Goal: Task Accomplishment & Management: Manage account settings

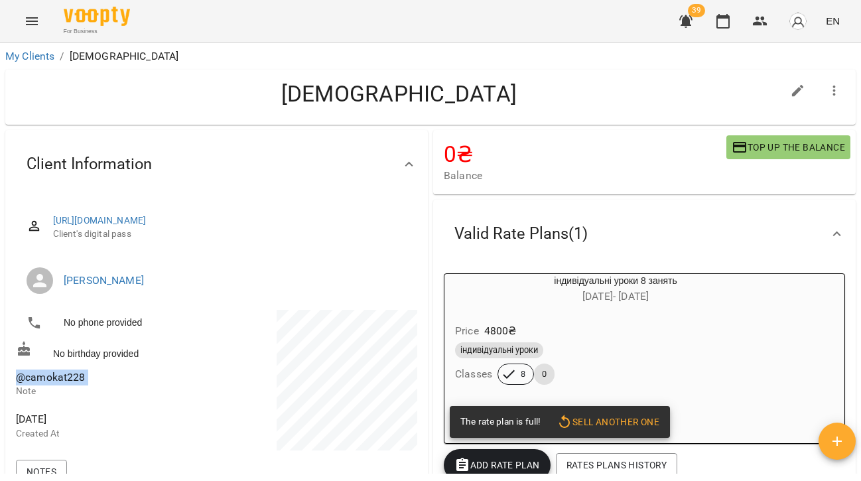
scroll to position [34, 0]
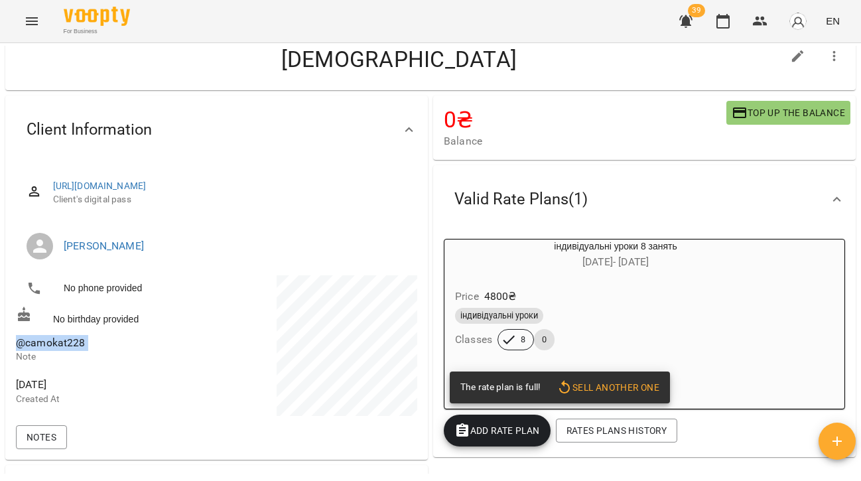
click at [30, 25] on icon "Menu" at bounding box center [32, 21] width 12 height 8
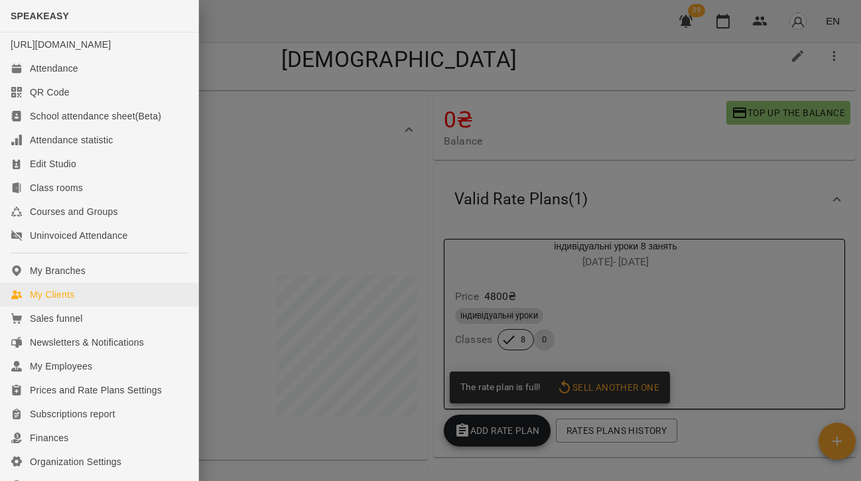
click at [68, 301] on div "My Clients" at bounding box center [52, 294] width 44 height 13
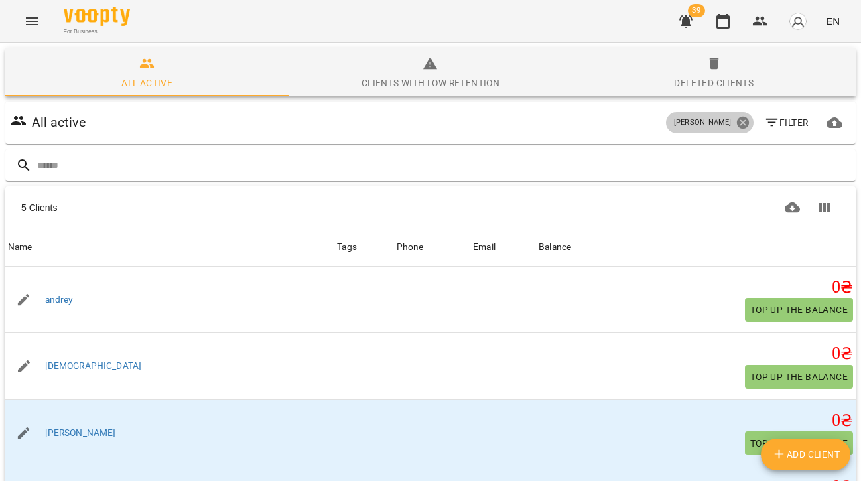
click at [741, 119] on icon at bounding box center [742, 123] width 12 height 12
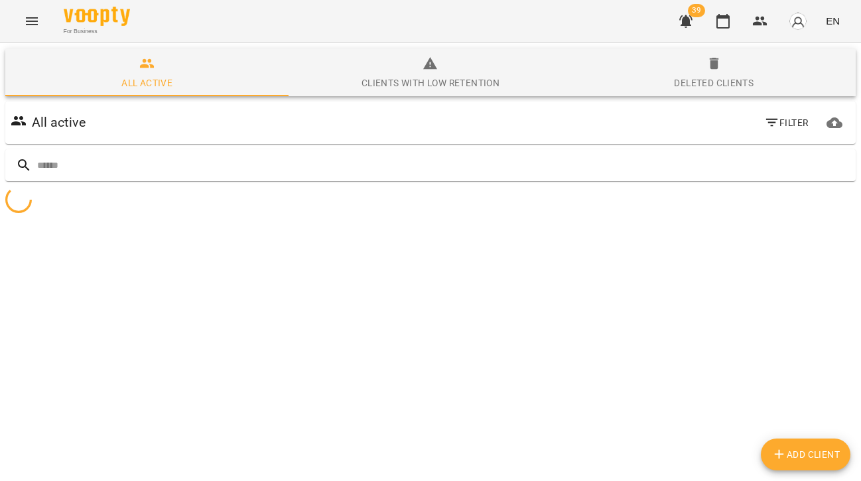
click at [777, 120] on icon "button" at bounding box center [772, 123] width 16 height 16
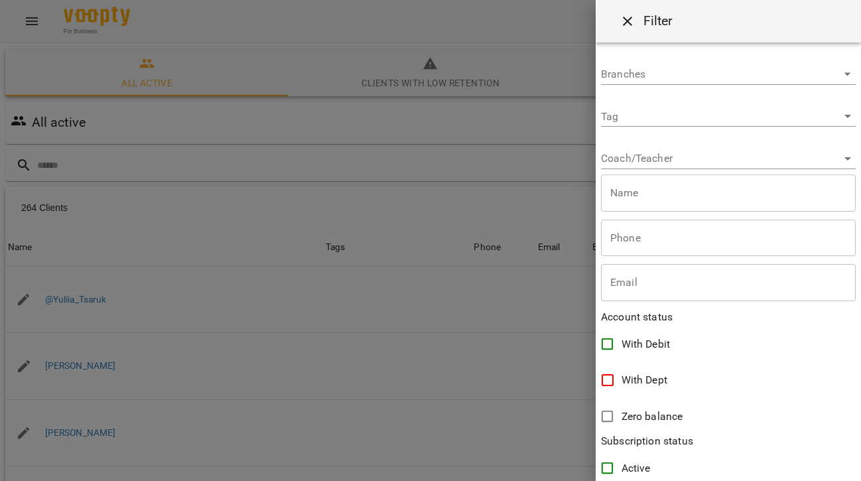
click at [632, 151] on body "For Business 39 EN All active Clients with low retention Deleted clients All ac…" at bounding box center [430, 345] width 861 height 690
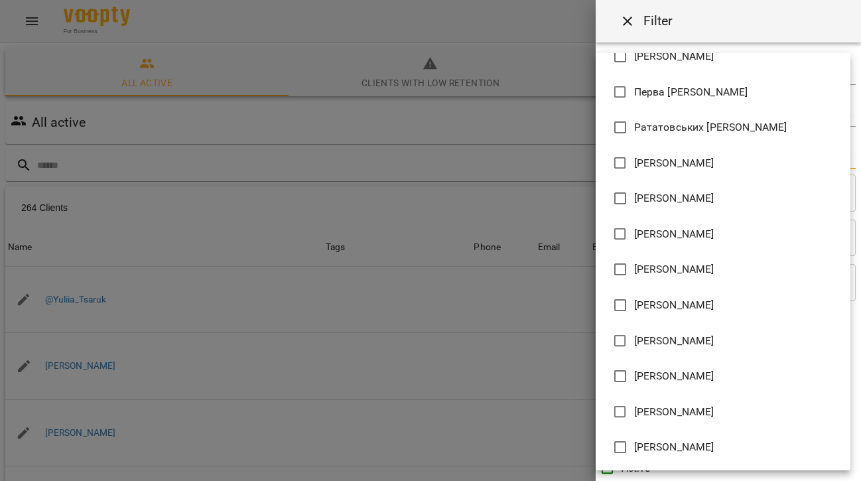
scroll to position [908, 0]
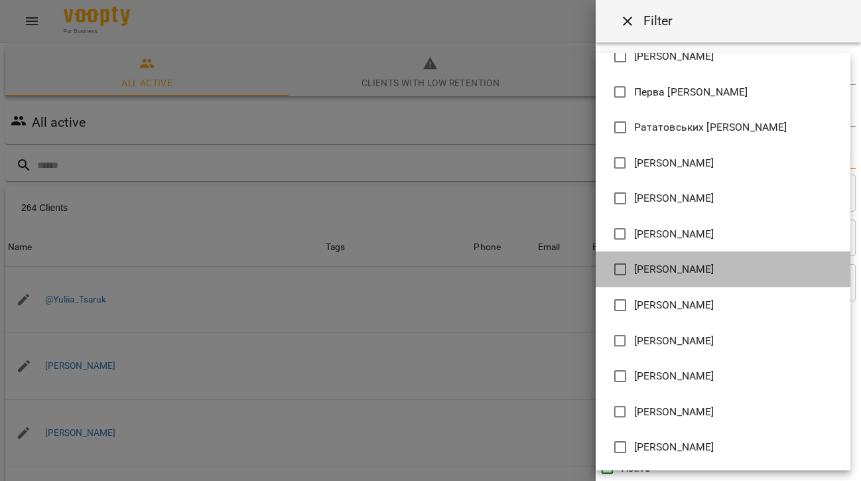
click at [662, 263] on span "[PERSON_NAME] [PERSON_NAME]" at bounding box center [674, 269] width 80 height 16
type input "**********"
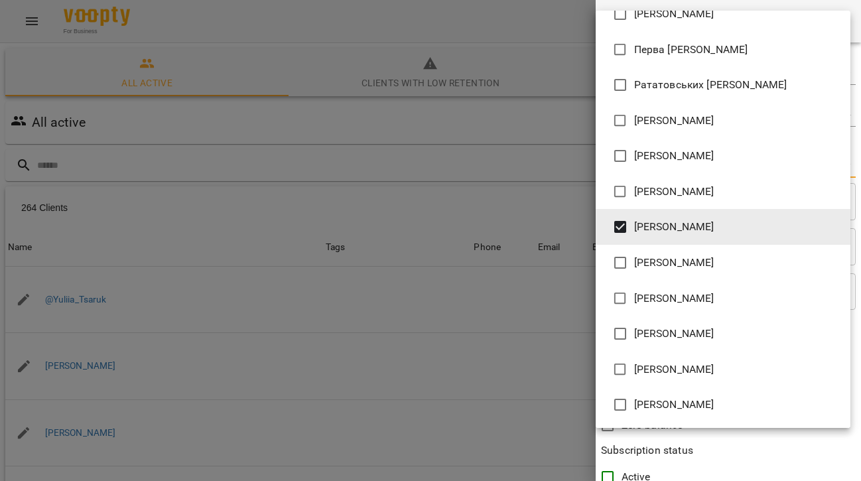
click at [363, 134] on div at bounding box center [430, 240] width 861 height 481
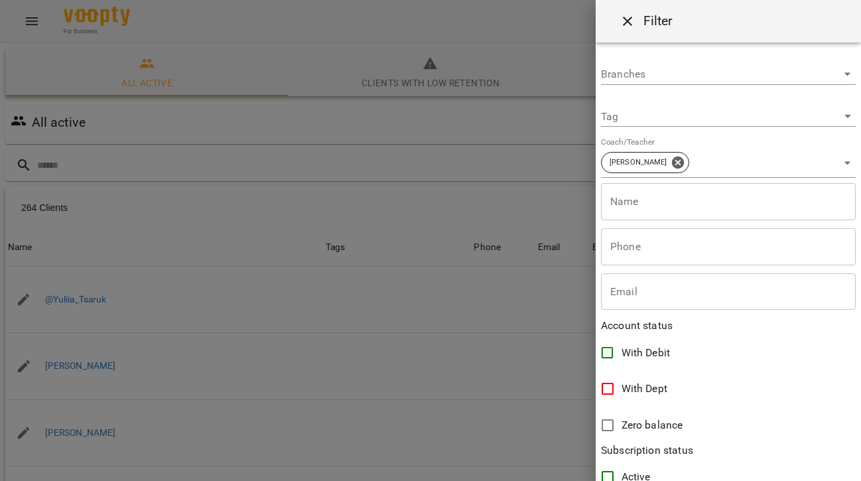
click at [343, 126] on div at bounding box center [430, 240] width 861 height 481
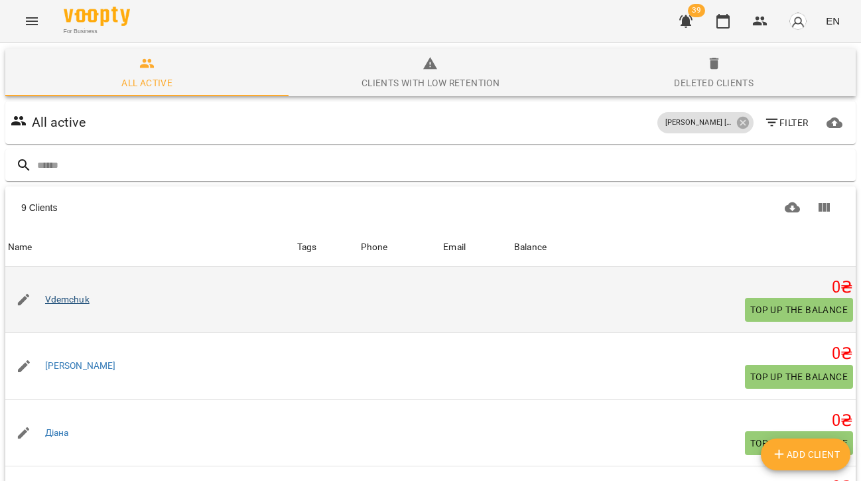
click at [59, 298] on link "Vdemchuk" at bounding box center [67, 299] width 44 height 13
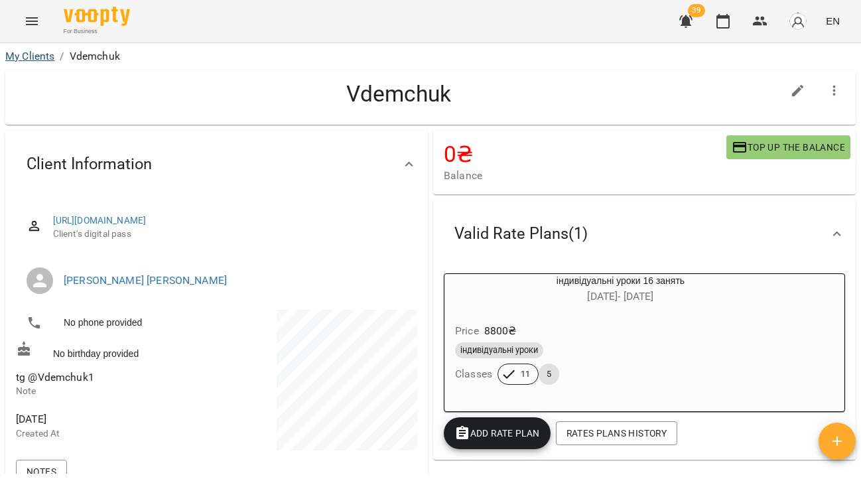
click at [25, 61] on link "My Clients" at bounding box center [29, 56] width 49 height 13
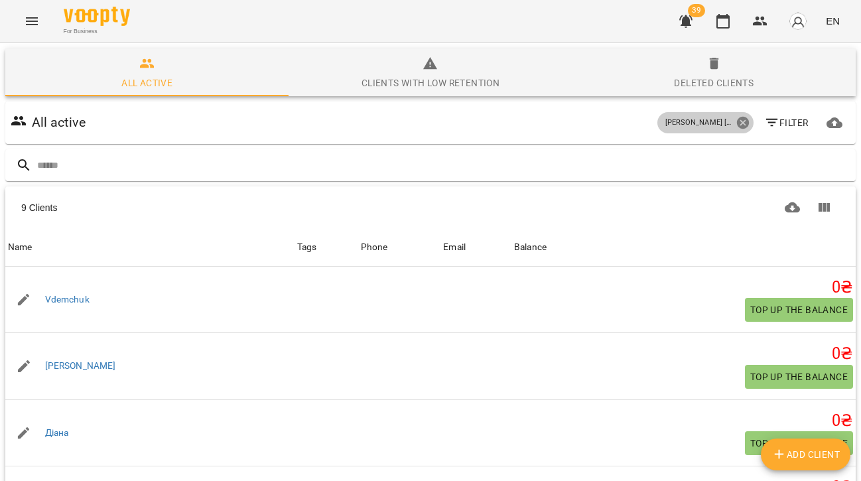
click at [737, 126] on icon at bounding box center [742, 122] width 15 height 15
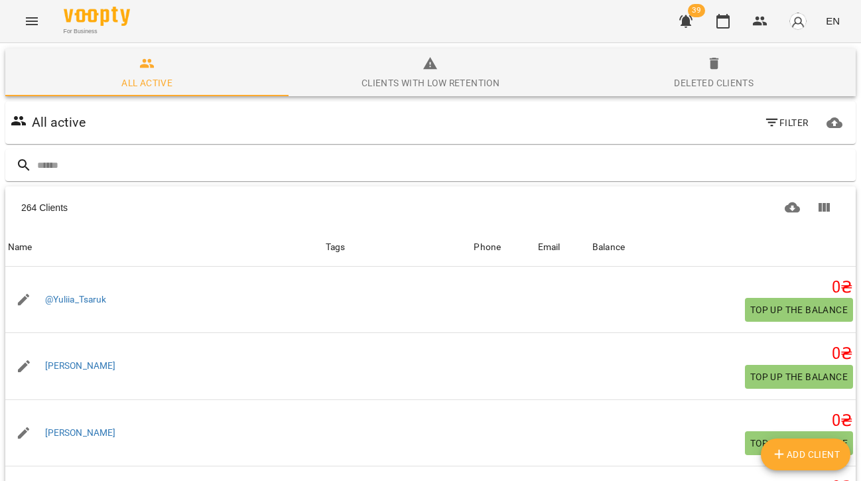
click at [32, 19] on icon "Menu" at bounding box center [32, 21] width 12 height 8
